Goal: Download file/media

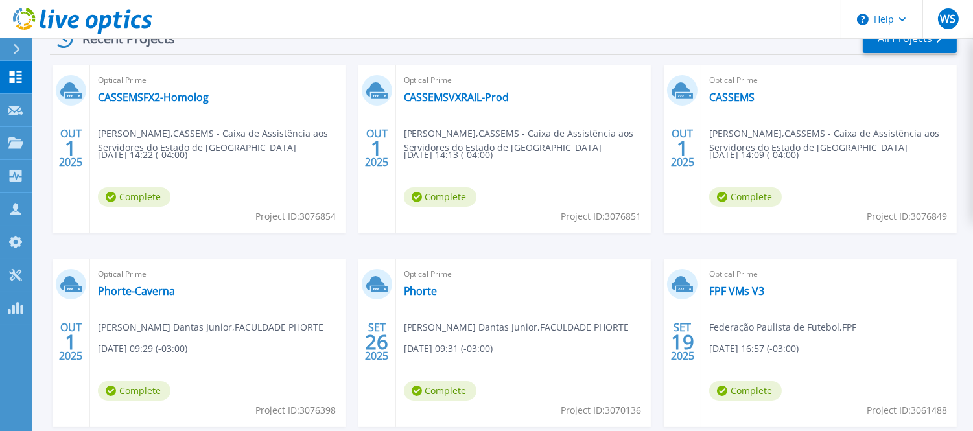
scroll to position [287, 0]
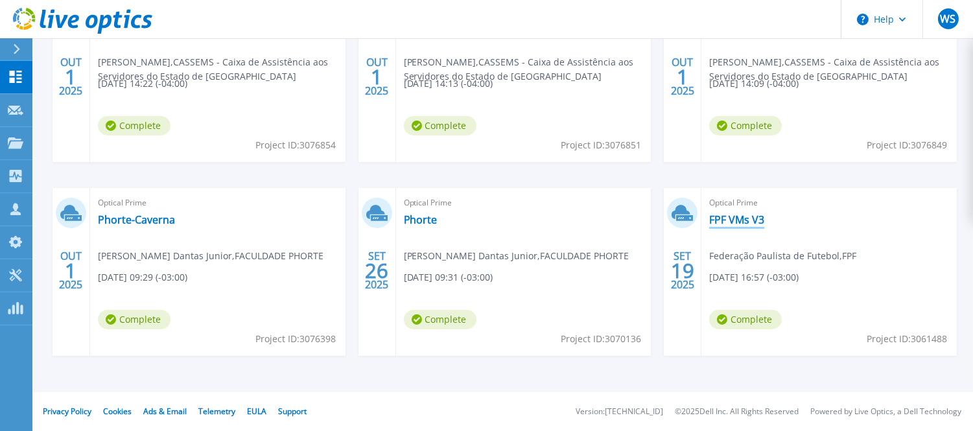
click at [724, 222] on link "FPF VMs V3" at bounding box center [736, 219] width 55 height 13
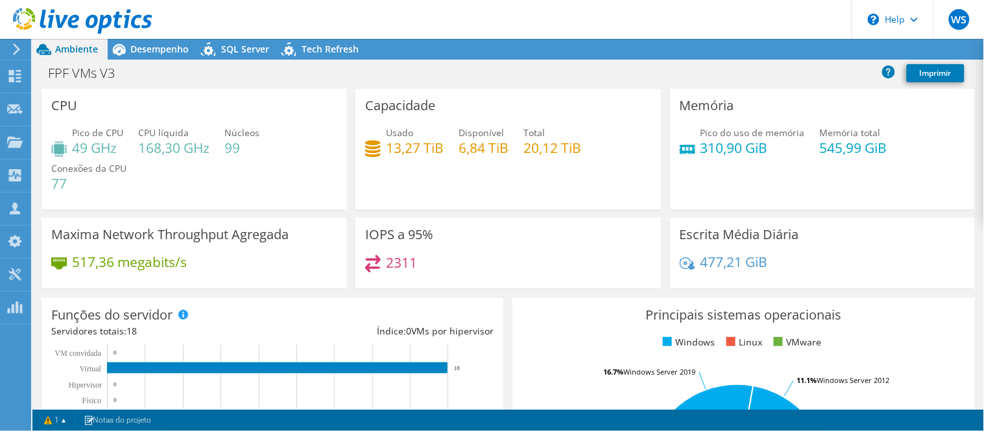
click at [128, 42] on div at bounding box center [76, 21] width 152 height 43
drag, startPoint x: 164, startPoint y: 51, endPoint x: 523, endPoint y: 81, distance: 360.5
click at [164, 51] on span "Desempenho" at bounding box center [159, 49] width 58 height 12
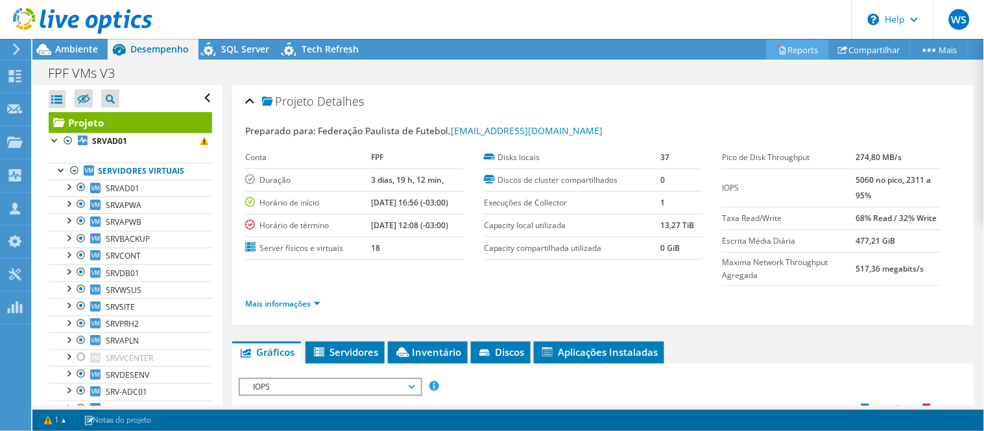
click at [783, 53] on link "Reports" at bounding box center [797, 50] width 62 height 20
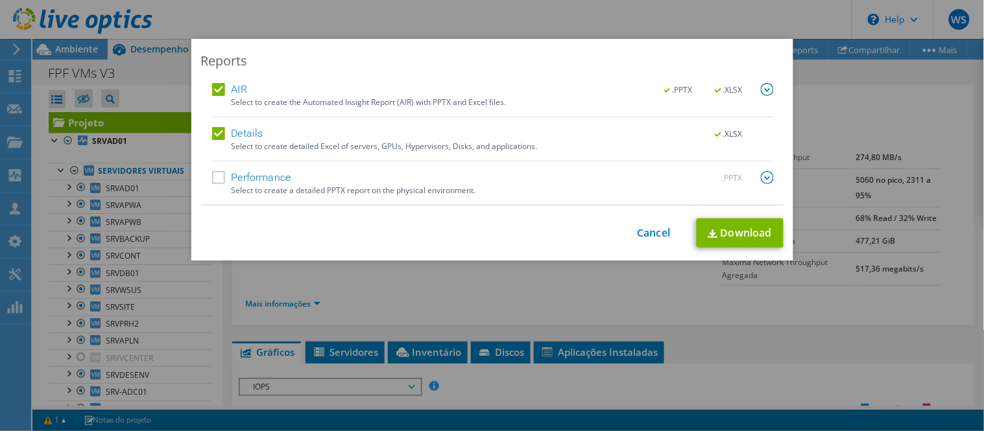
click at [246, 180] on label "Performance" at bounding box center [251, 177] width 79 height 13
click at [0, 0] on input "Performance" at bounding box center [0, 0] width 0 height 0
click at [700, 225] on link "Download" at bounding box center [739, 233] width 87 height 29
drag, startPoint x: 642, startPoint y: 230, endPoint x: 638, endPoint y: 270, distance: 39.7
click at [642, 230] on link "Cancel" at bounding box center [653, 233] width 33 height 12
